Goal: Task Accomplishment & Management: Manage account settings

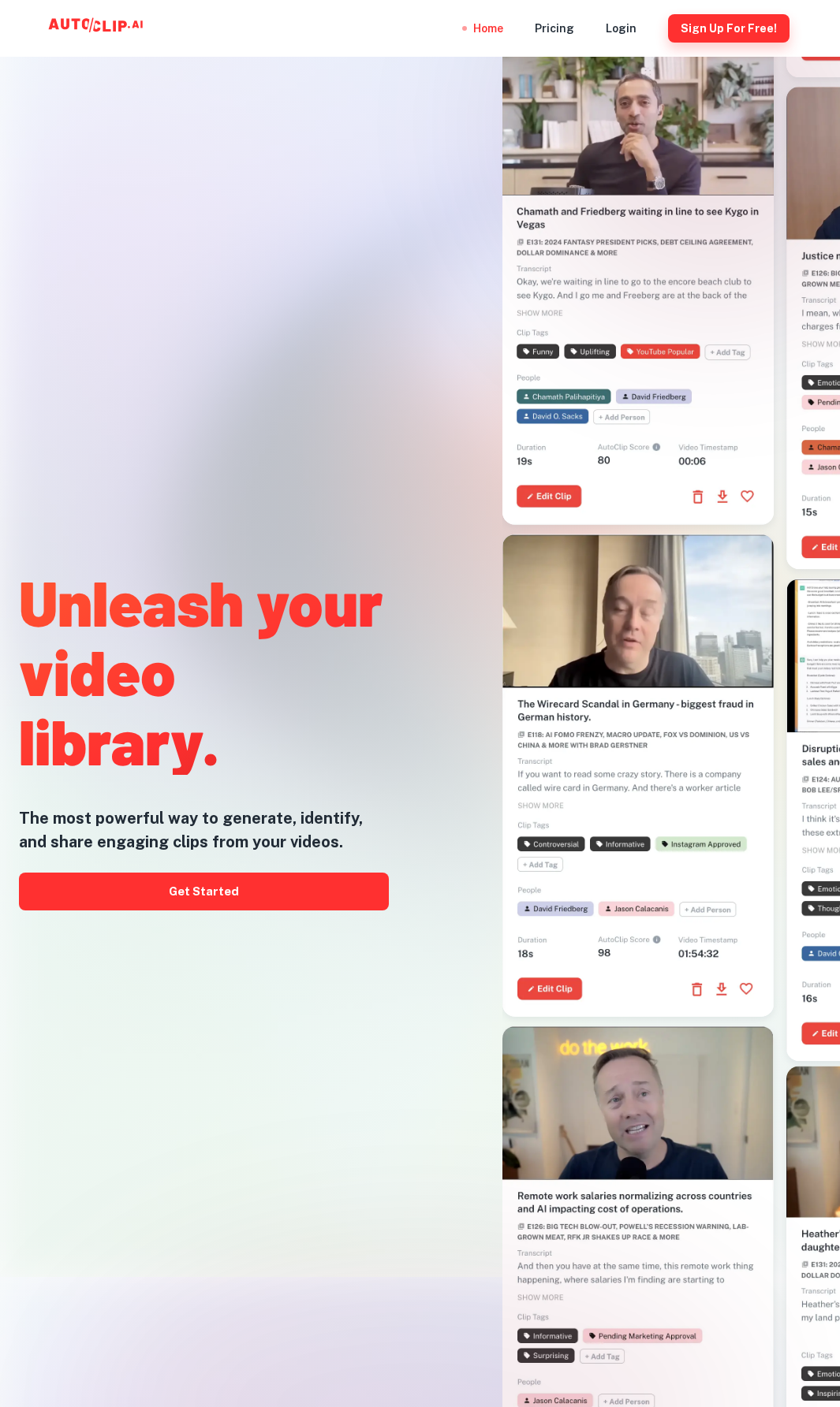
click at [703, 32] on button "Sign Up for free!" at bounding box center [728, 28] width 121 height 28
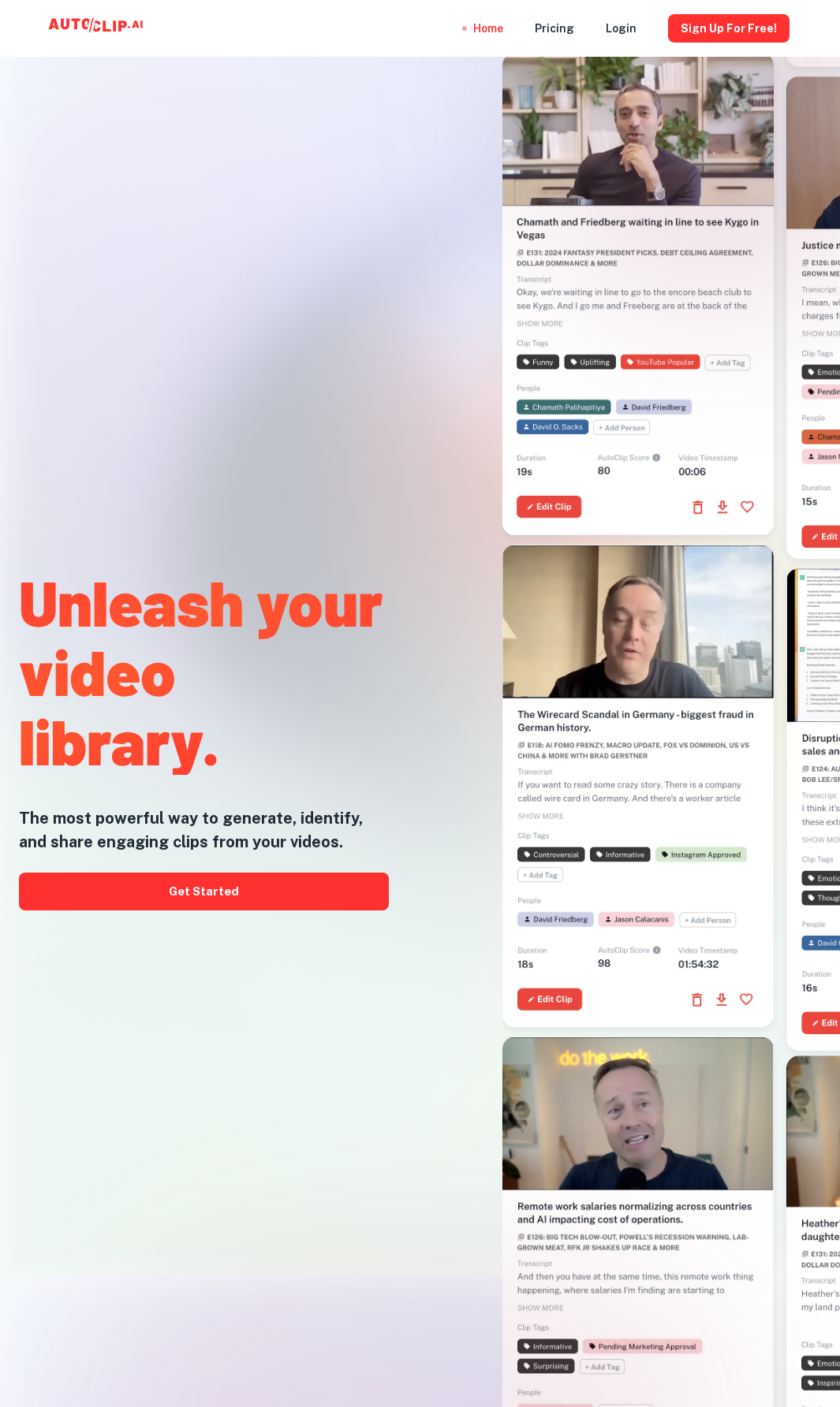
click at [72, 26] on icon at bounding box center [98, 28] width 158 height 32
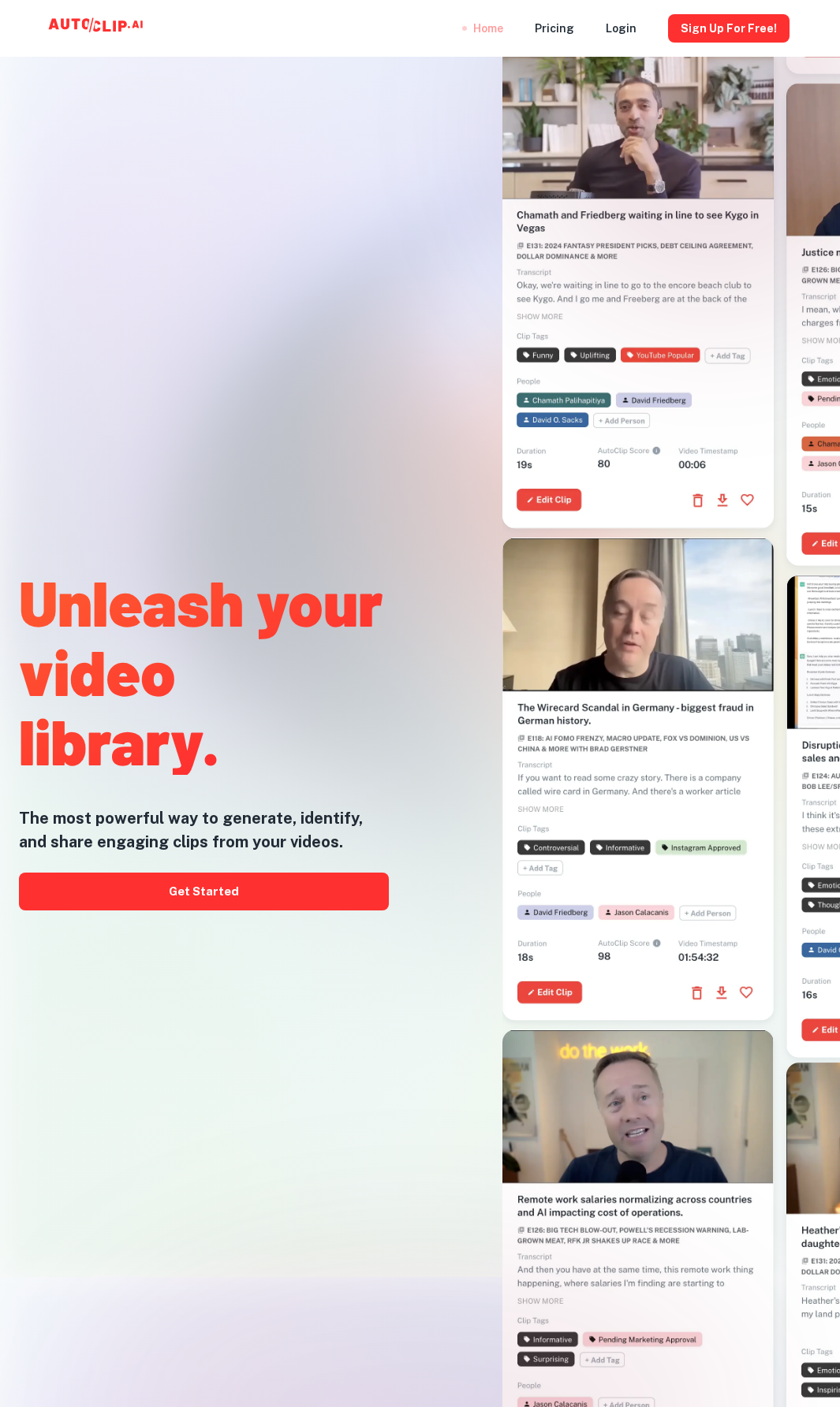
click at [473, 26] on div "Home" at bounding box center [488, 28] width 30 height 56
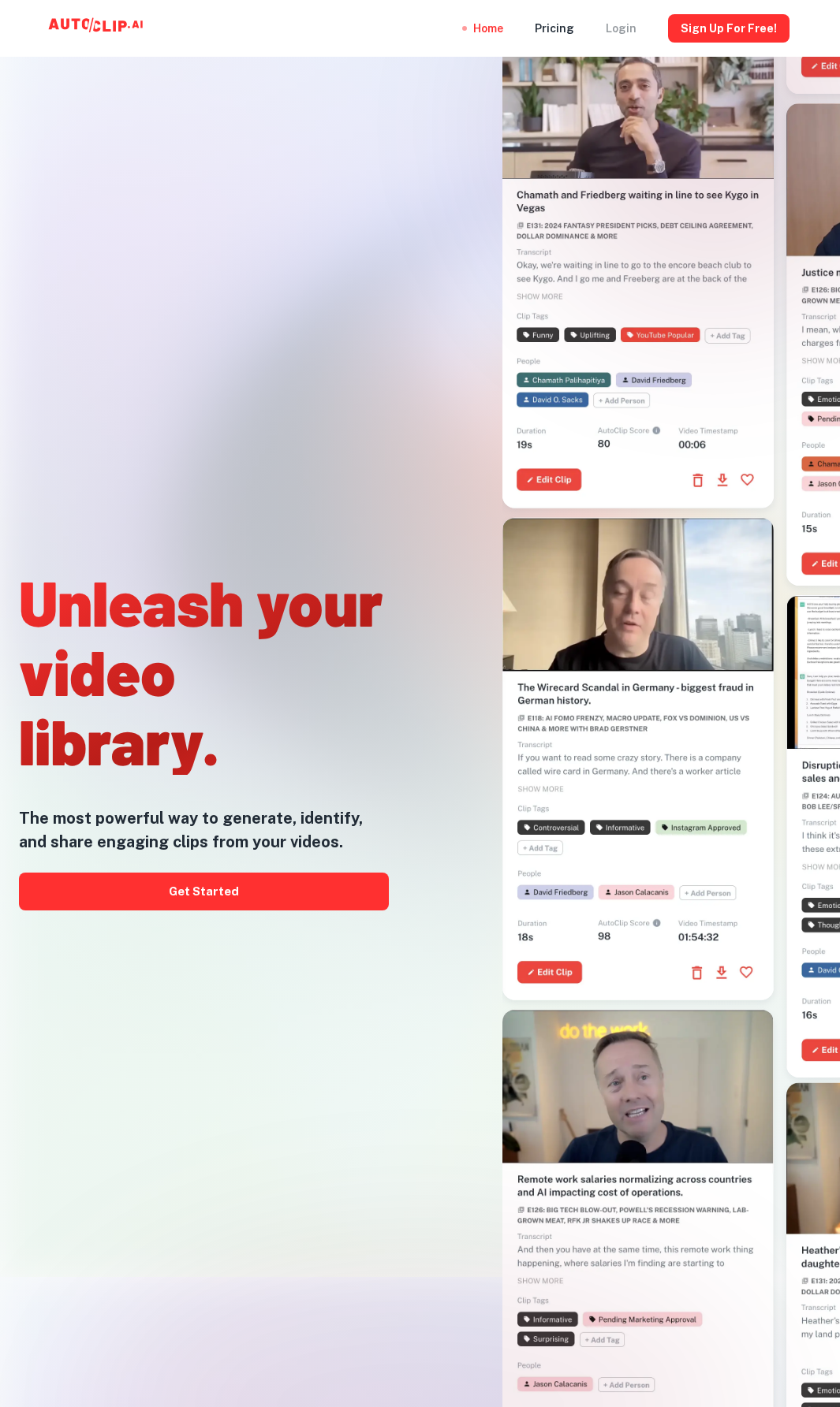
drag, startPoint x: 476, startPoint y: 29, endPoint x: 634, endPoint y: 23, distance: 158.1
click at [634, 23] on div "Login" at bounding box center [620, 28] width 31 height 56
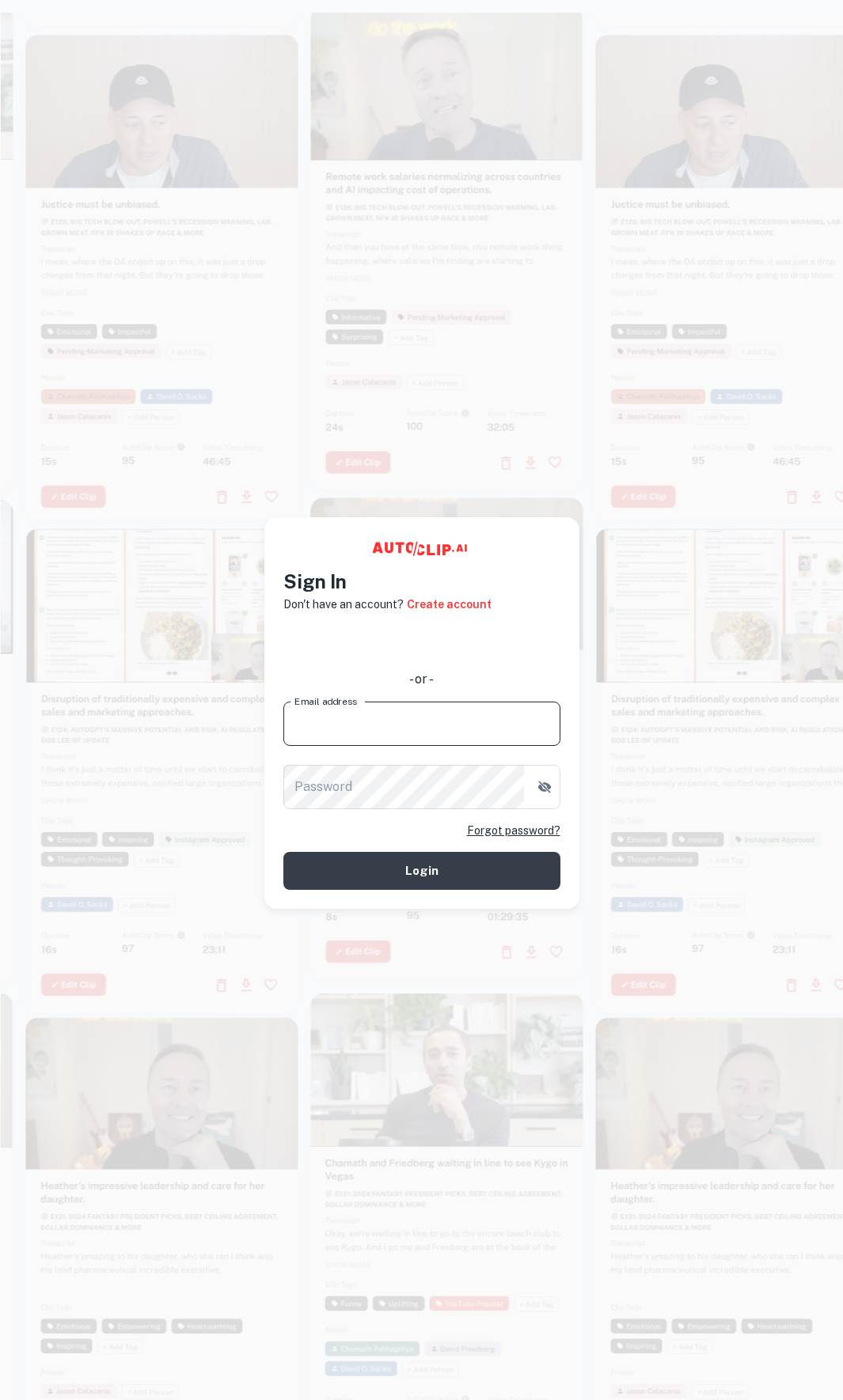
click at [379, 712] on input "Email address" at bounding box center [422, 723] width 277 height 44
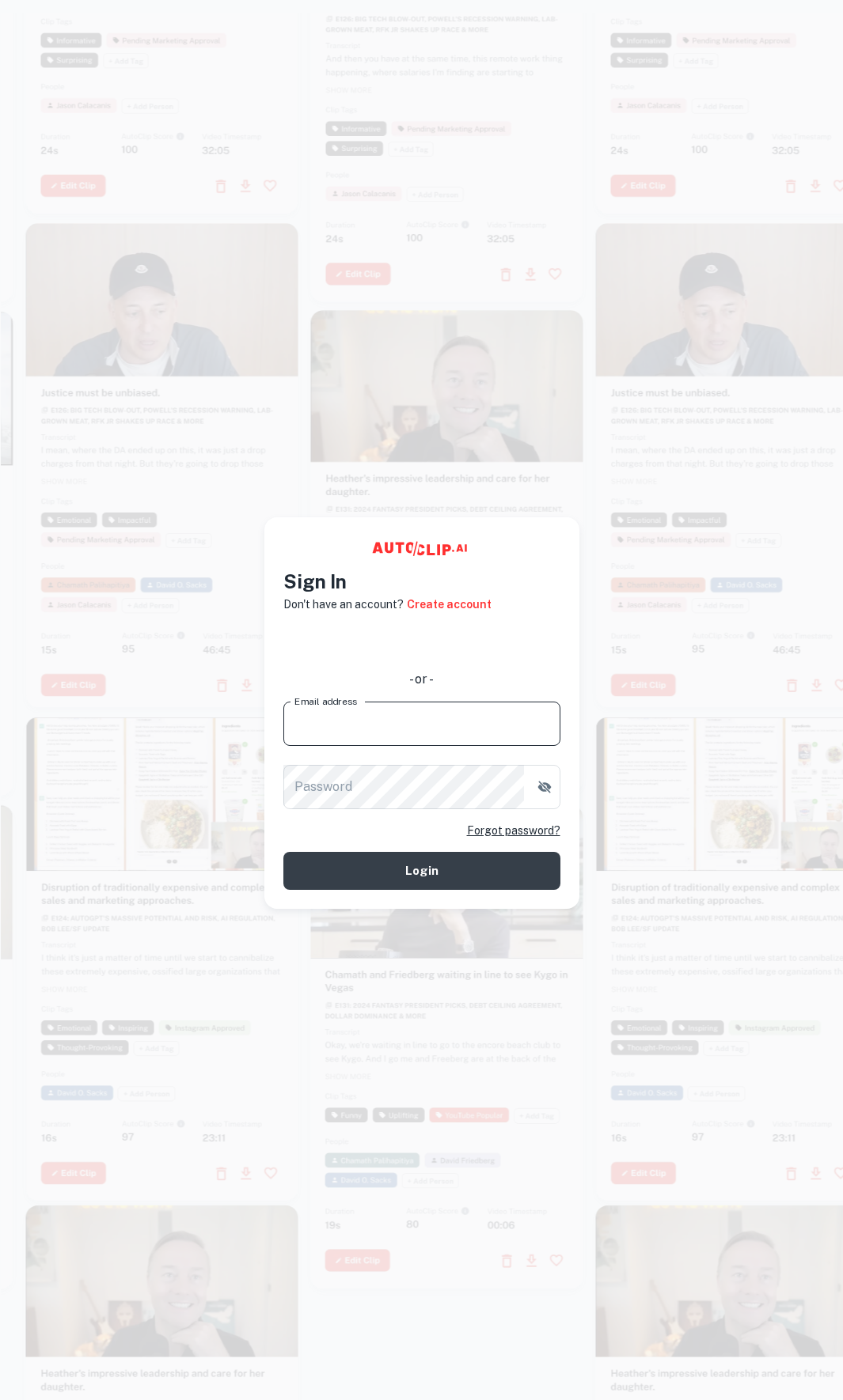
click at [345, 739] on input "Email address" at bounding box center [422, 723] width 277 height 44
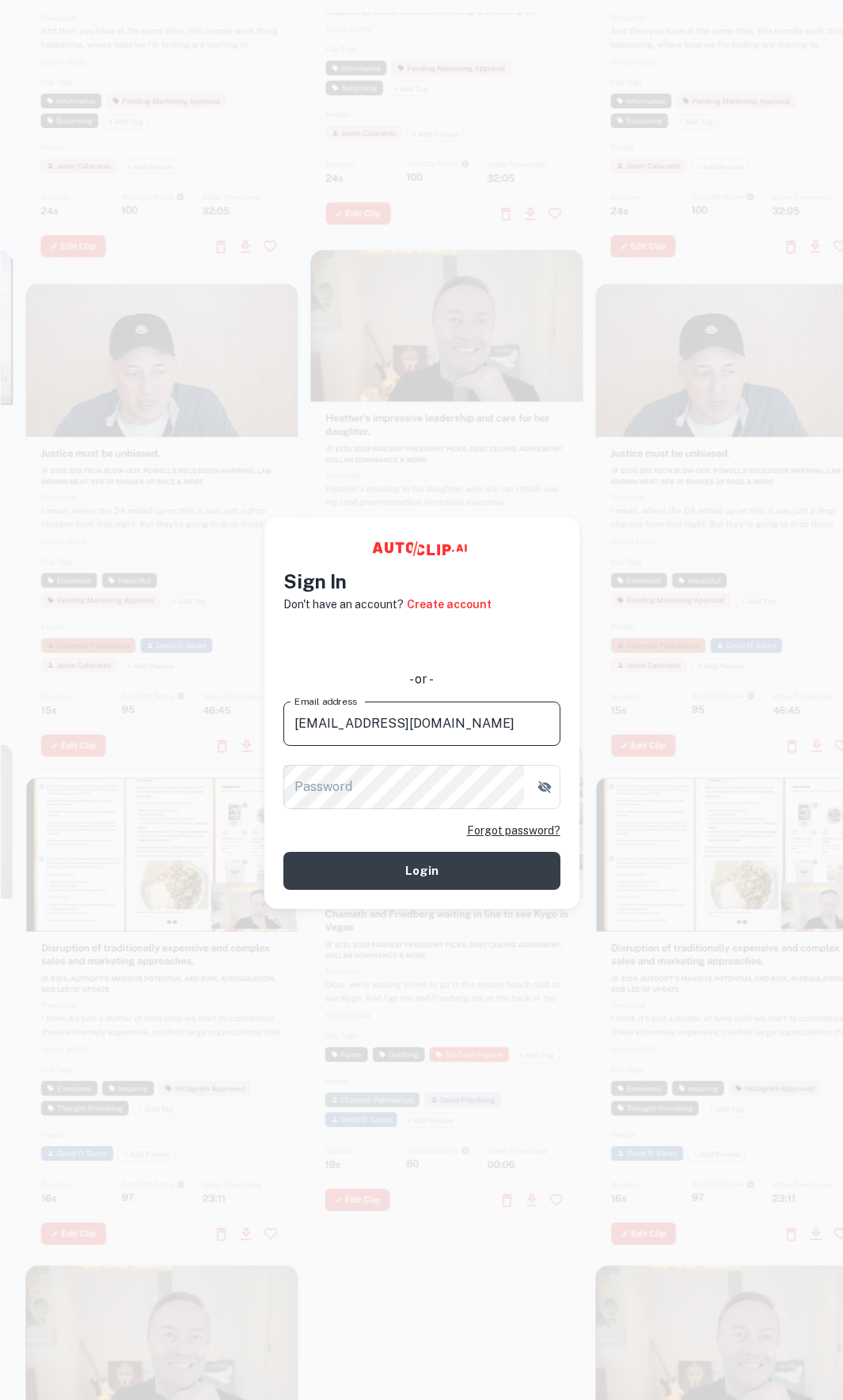
type input "[EMAIL_ADDRESS][DOMAIN_NAME]"
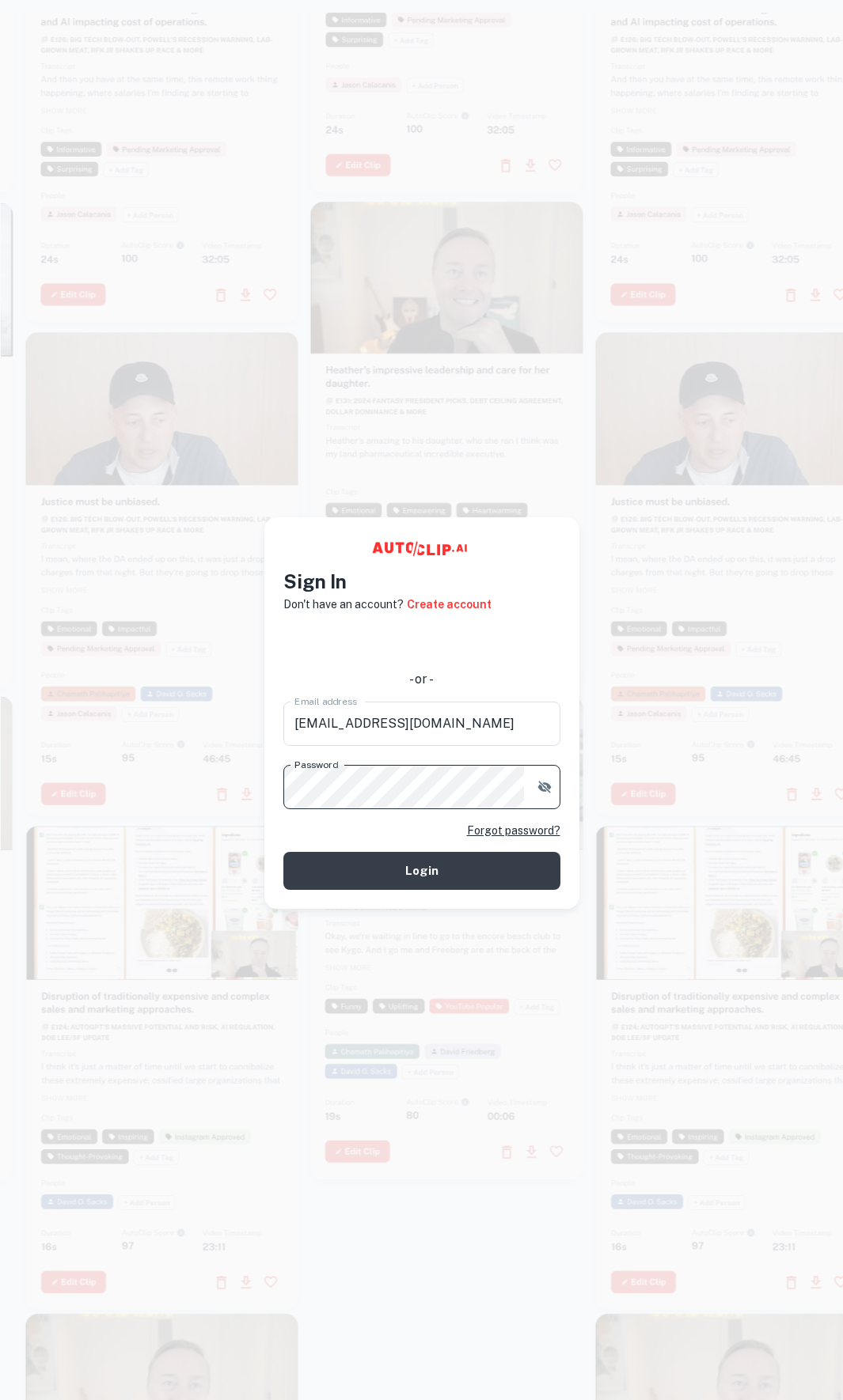
click at [543, 791] on icon "button" at bounding box center [543, 786] width 13 height 12
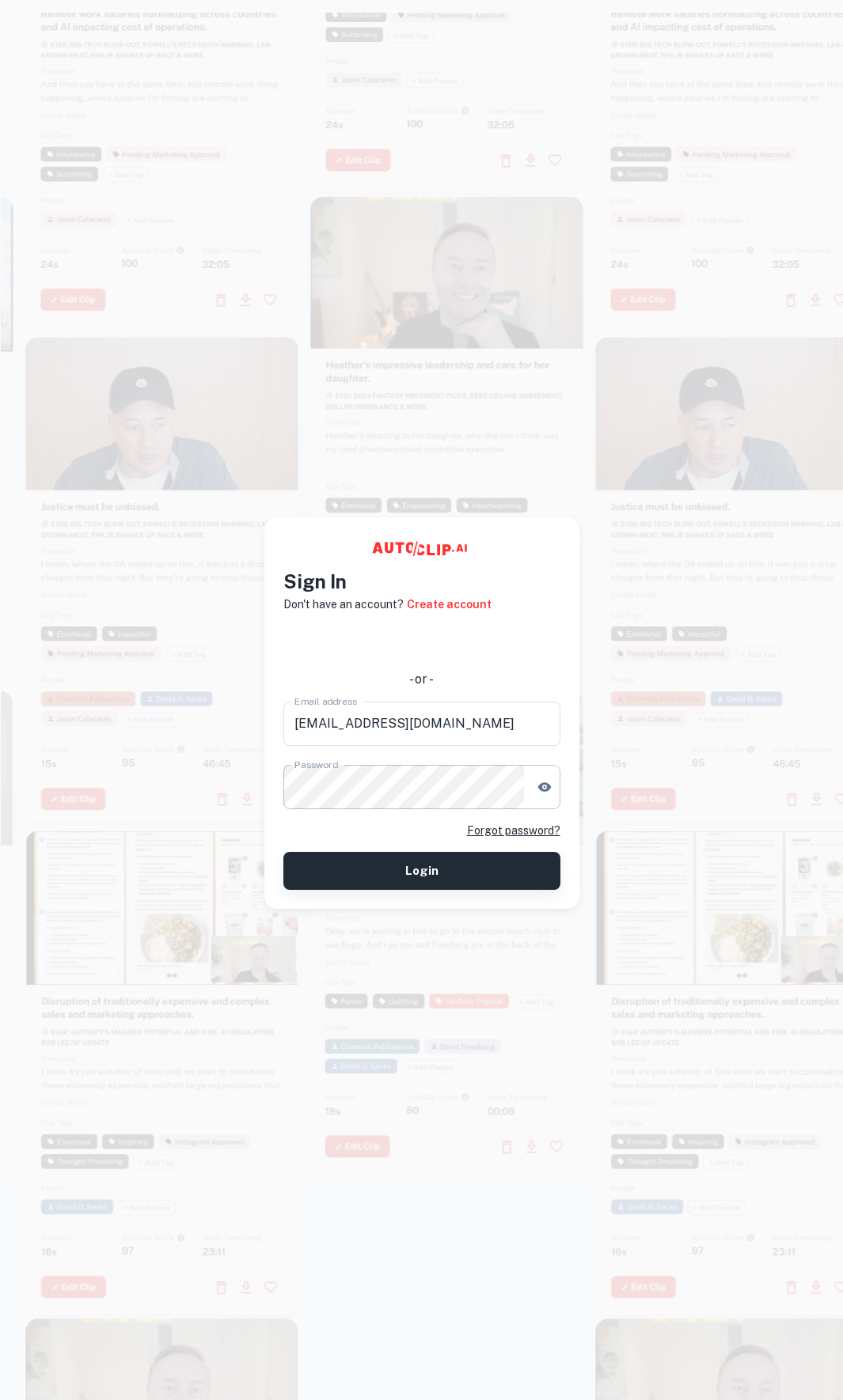
click at [463, 868] on button "Login" at bounding box center [422, 871] width 277 height 38
